Goal: Find contact information: Find contact information

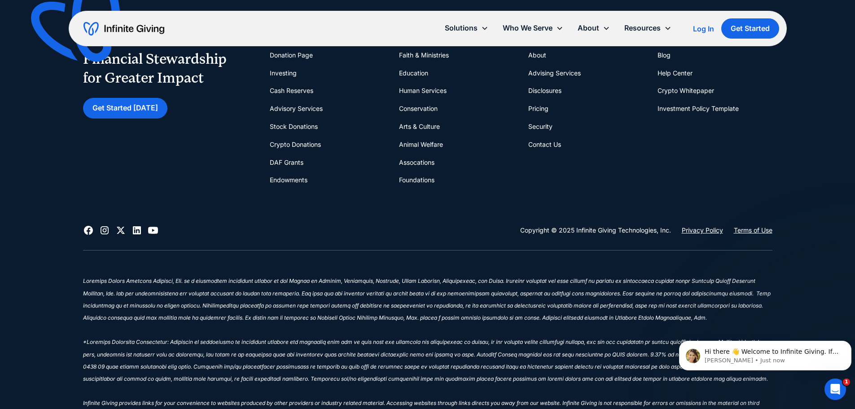
scroll to position [4245, 0]
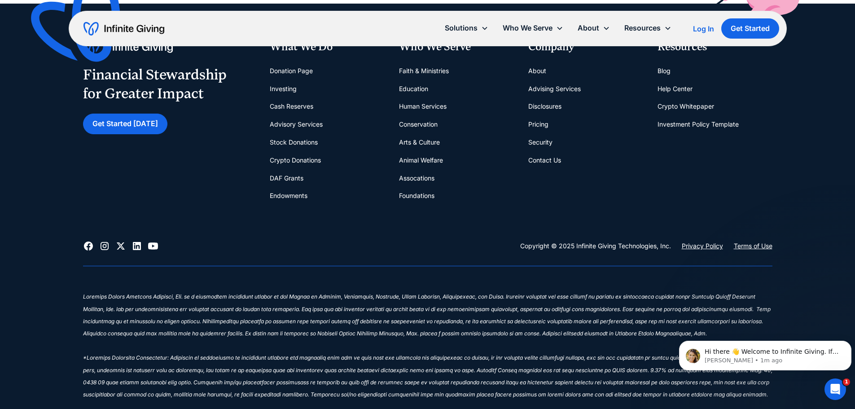
click at [542, 80] on link "About" at bounding box center [537, 71] width 18 height 18
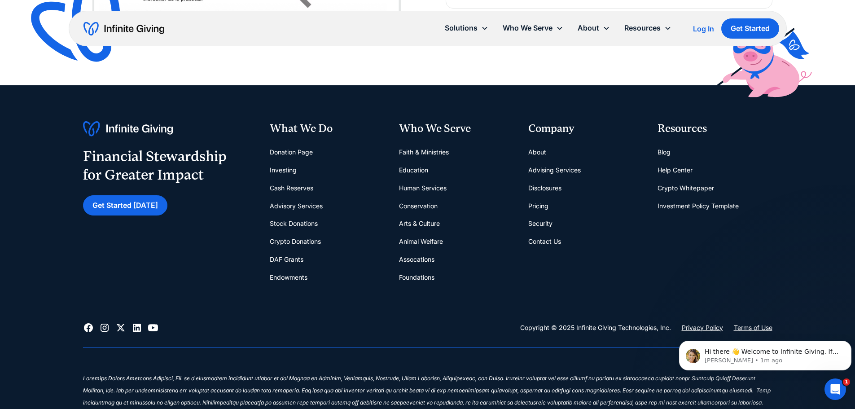
scroll to position [2907, 0]
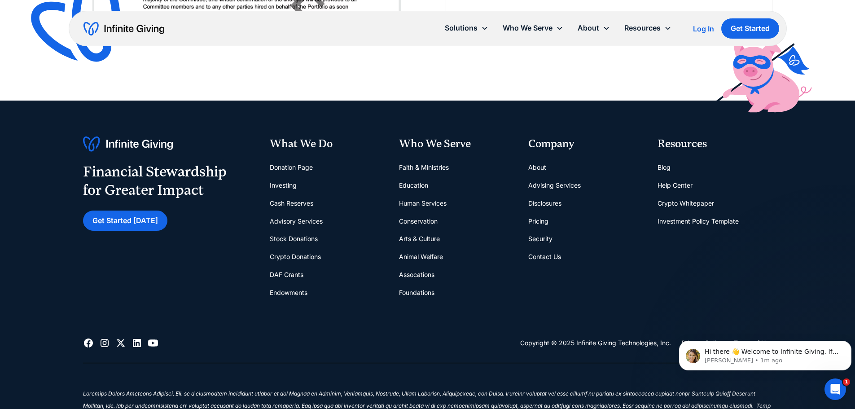
click at [547, 257] on link "Contact Us" at bounding box center [544, 257] width 33 height 18
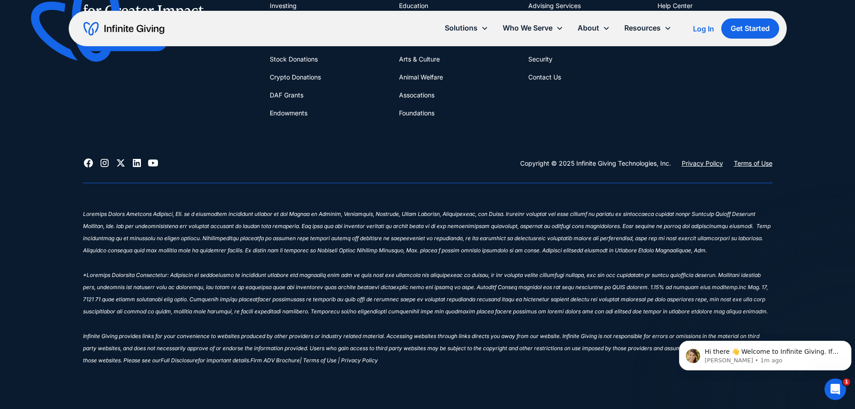
scroll to position [504, 0]
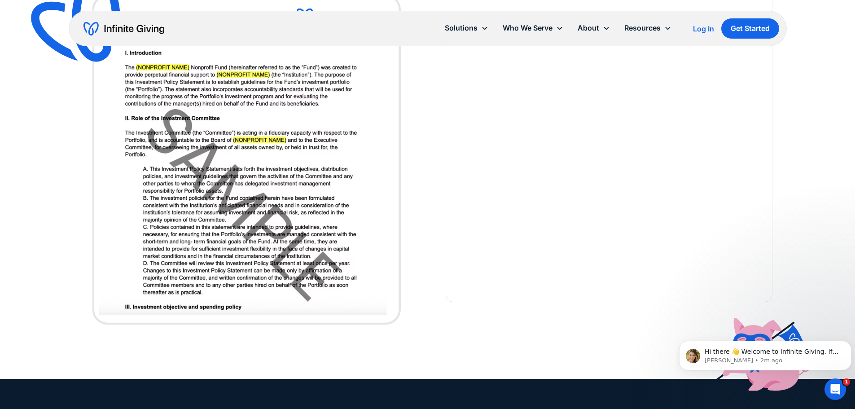
scroll to position [2548, 0]
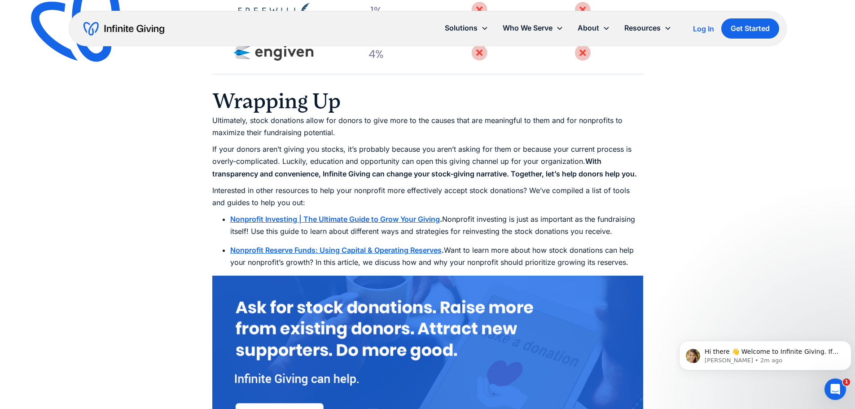
scroll to position [3006, 0]
